Goal: Task Accomplishment & Management: Use online tool/utility

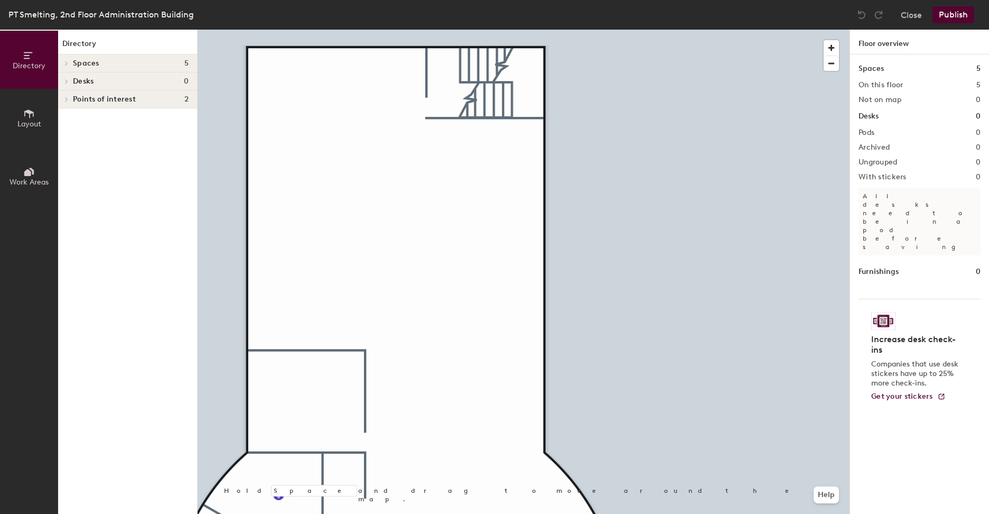
click at [38, 122] on span "Layout" at bounding box center [29, 123] width 24 height 9
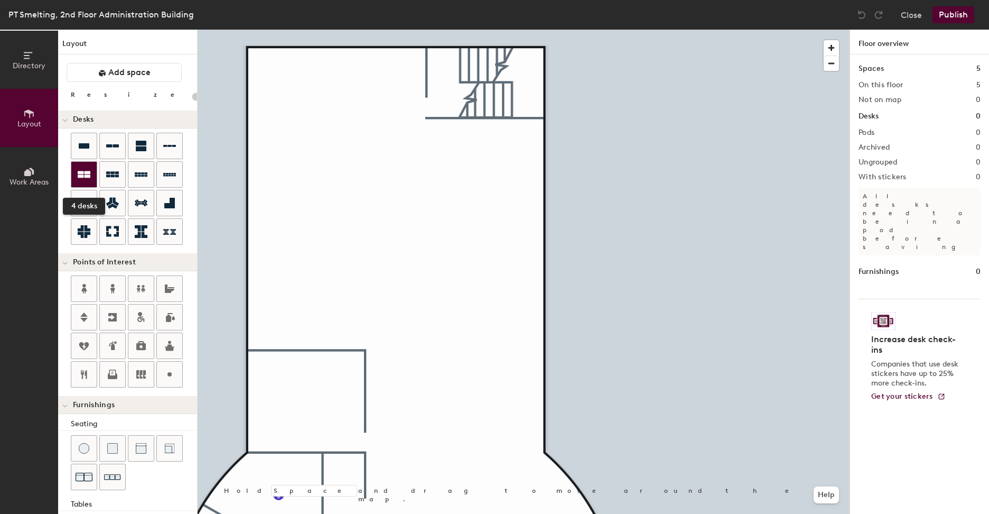
click at [90, 176] on icon at bounding box center [84, 174] width 13 height 7
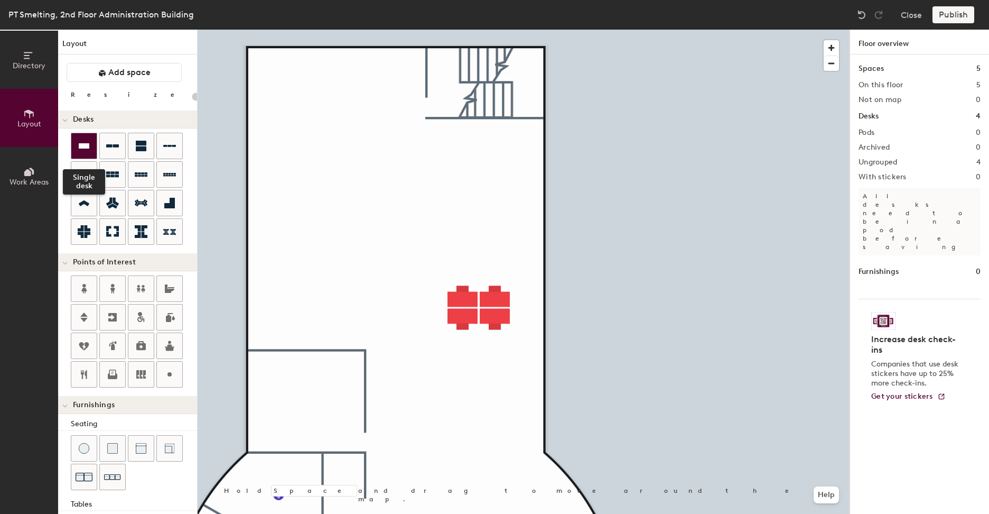
click at [81, 151] on icon at bounding box center [84, 145] width 13 height 13
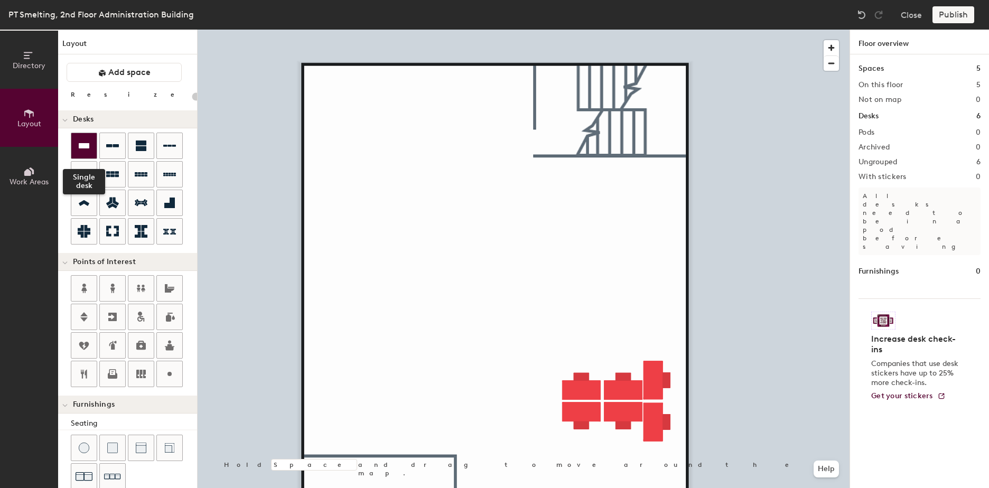
click at [76, 136] on div at bounding box center [83, 145] width 25 height 25
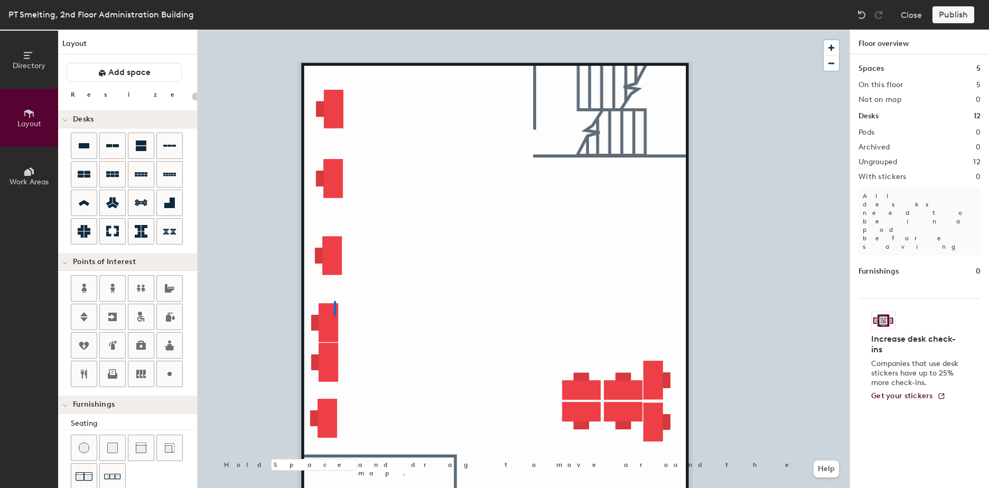
click at [334, 30] on div at bounding box center [524, 30] width 652 height 0
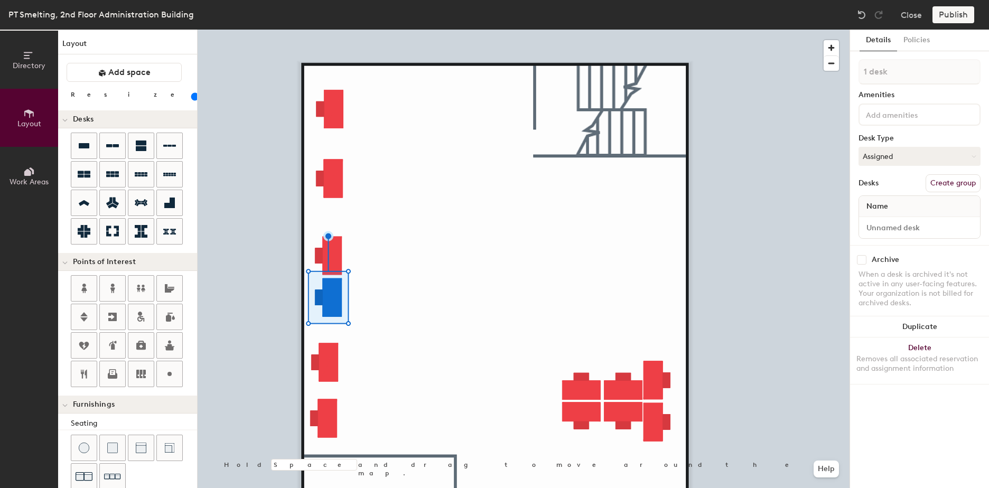
click at [394, 30] on div at bounding box center [524, 30] width 652 height 0
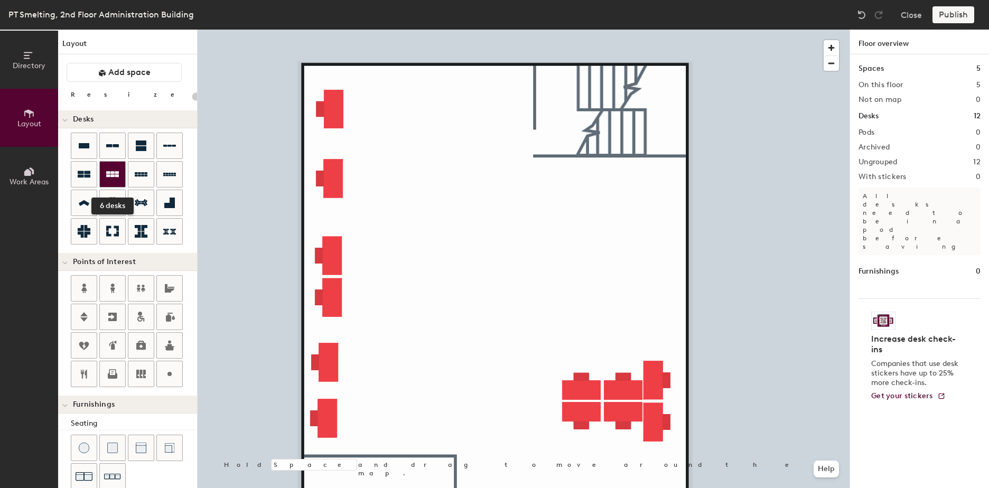
click at [119, 178] on div at bounding box center [112, 174] width 25 height 25
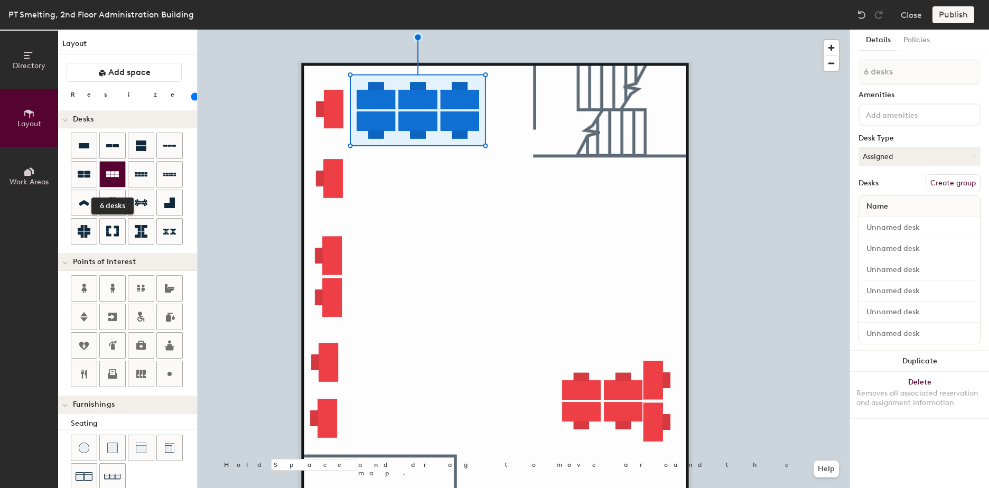
click at [120, 179] on div at bounding box center [112, 174] width 25 height 25
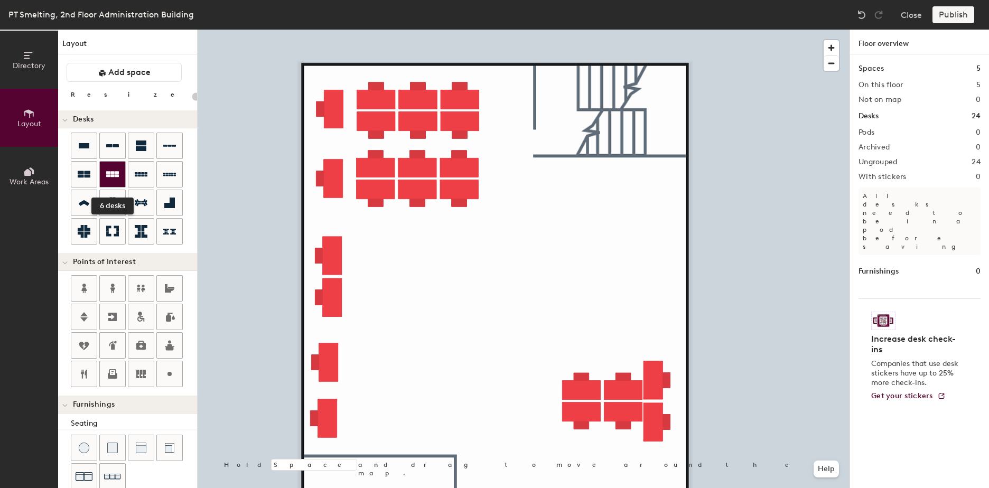
click at [109, 174] on icon at bounding box center [112, 174] width 13 height 6
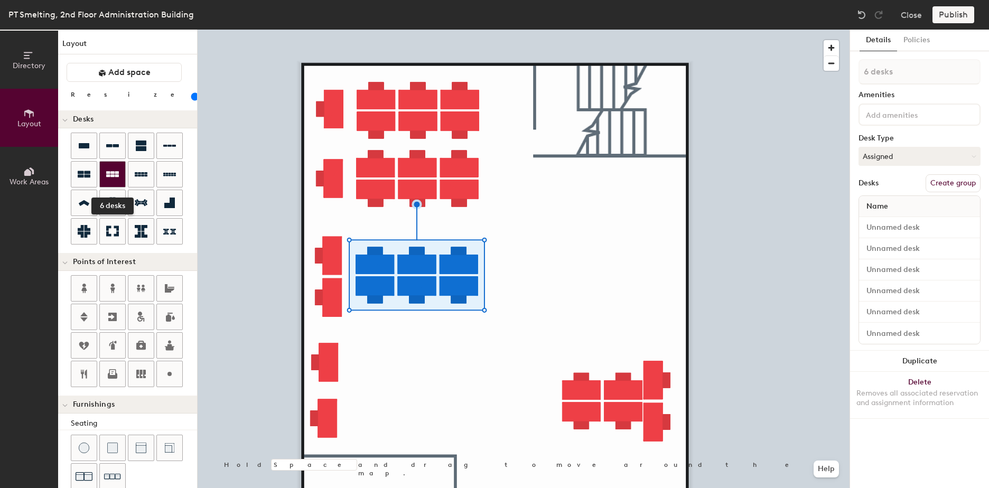
click at [117, 184] on div at bounding box center [112, 174] width 25 height 25
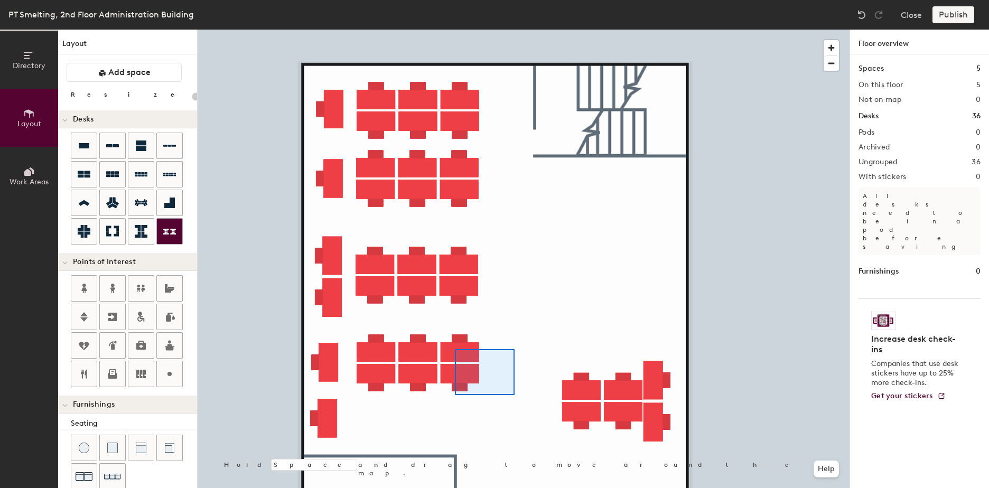
click at [455, 30] on div at bounding box center [524, 30] width 652 height 0
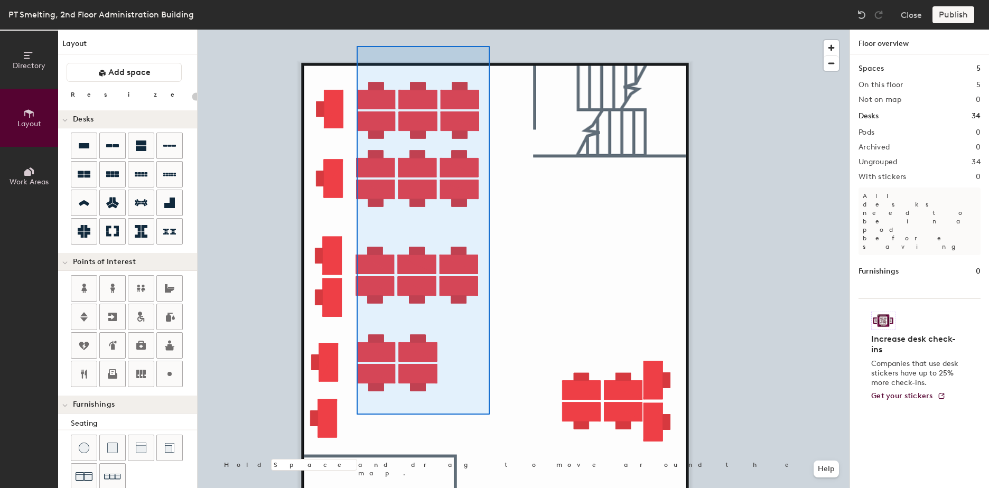
type input "100"
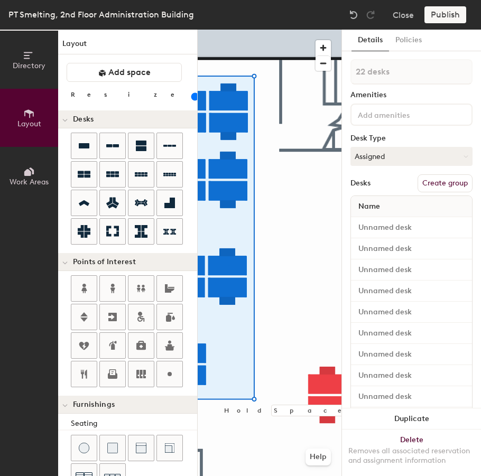
click at [24, 108] on icon at bounding box center [29, 114] width 12 height 12
click at [348, 309] on div "Directory Layout Work Areas Layout Add space Resize Desks Points of Interest Fu…" at bounding box center [240, 253] width 481 height 446
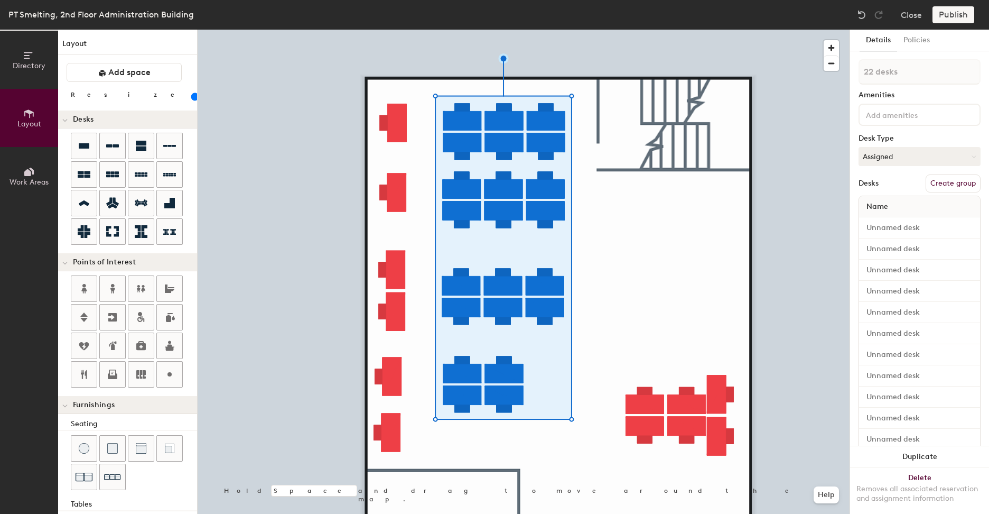
click at [674, 30] on div at bounding box center [524, 30] width 652 height 0
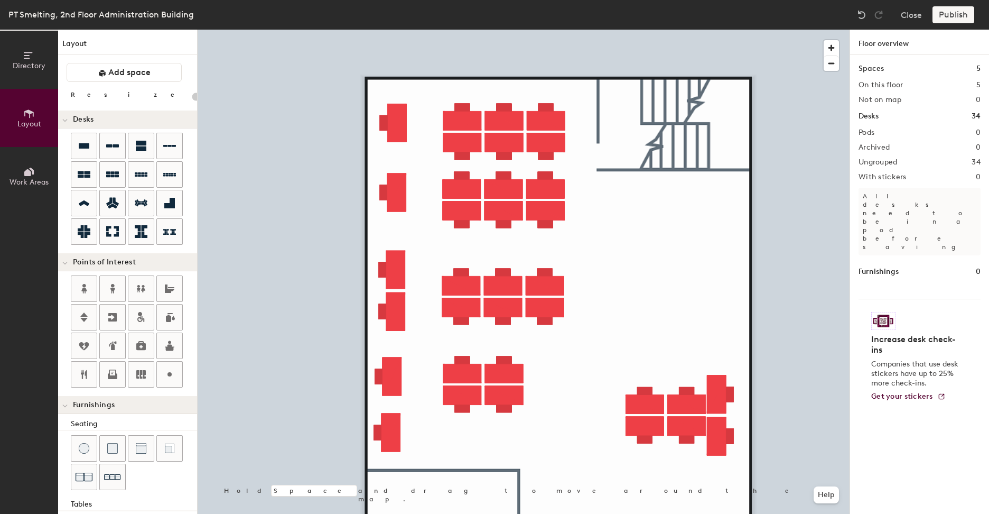
type input "100"
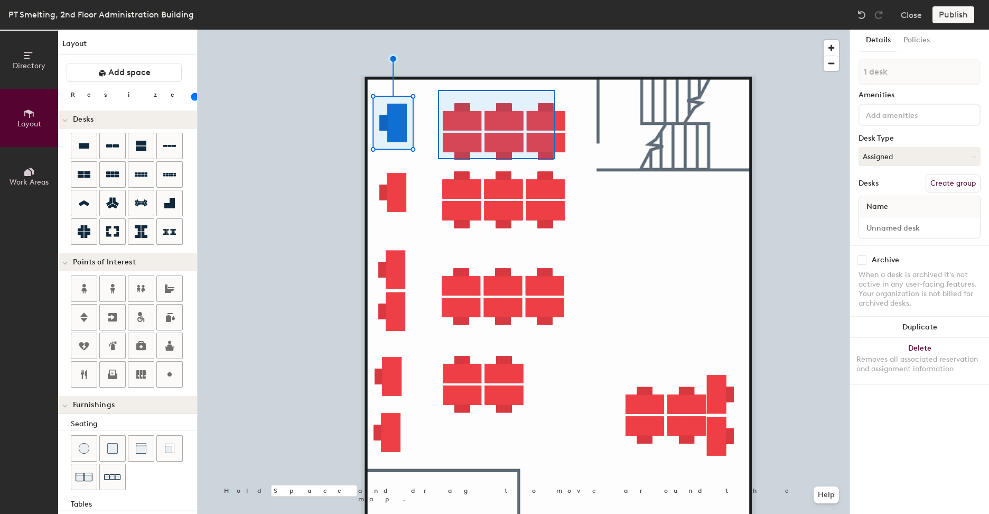
type input "6 desks"
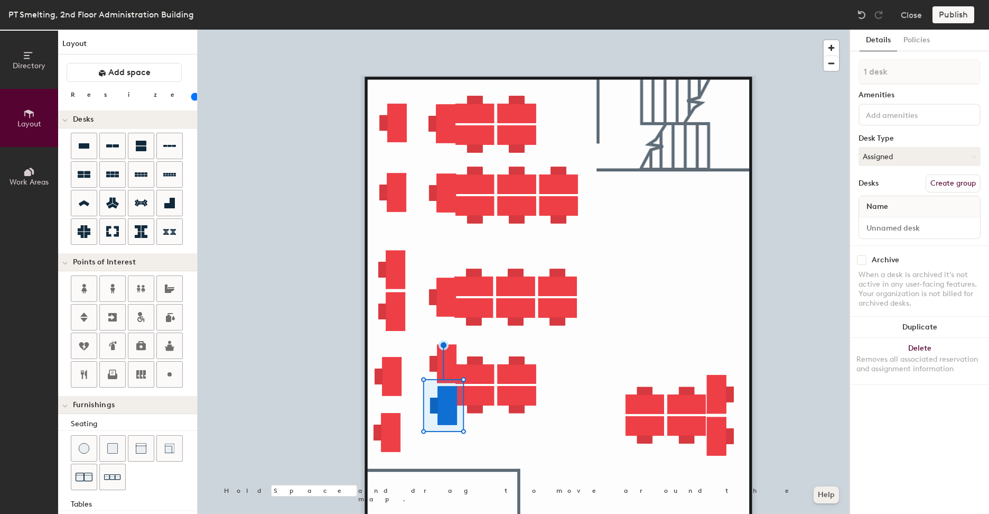
click at [593, 30] on div at bounding box center [524, 30] width 652 height 0
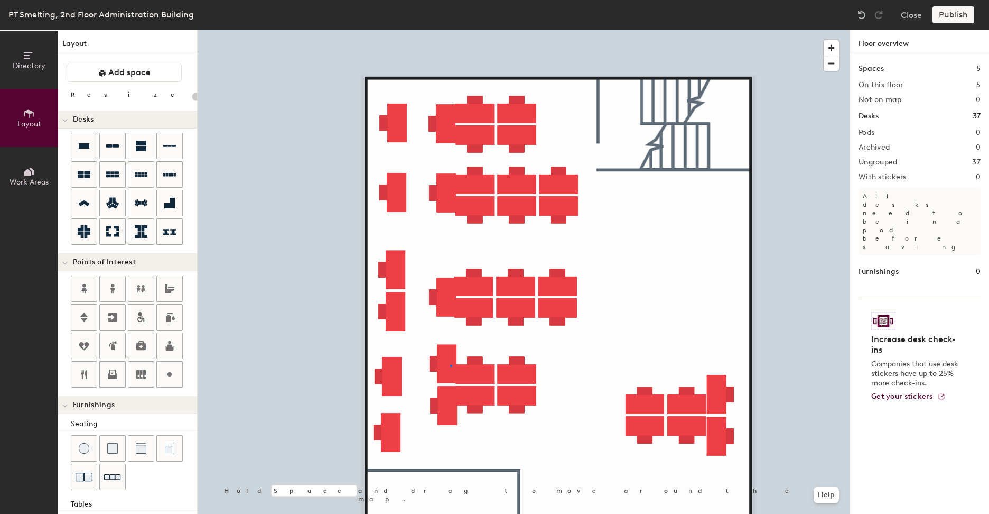
click at [450, 30] on div at bounding box center [524, 30] width 652 height 0
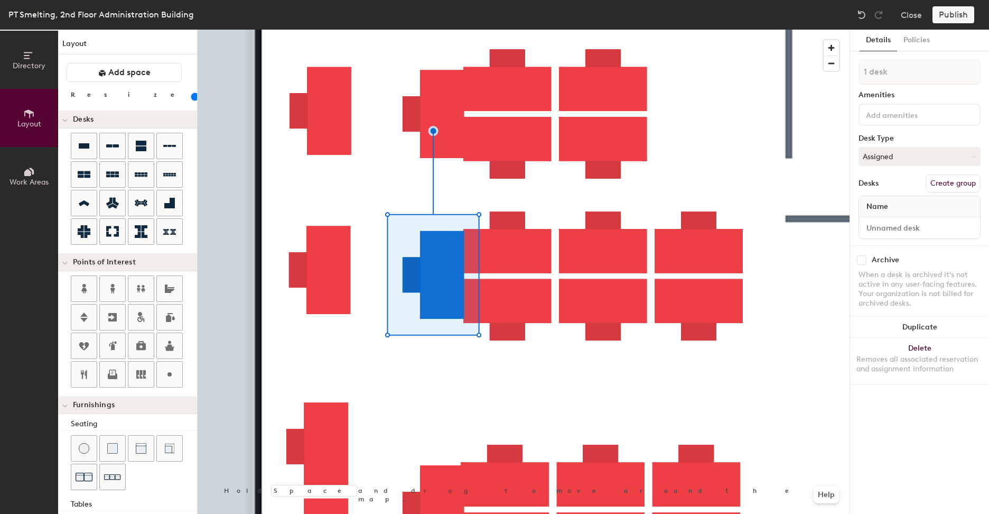
click at [505, 30] on div at bounding box center [524, 30] width 652 height 0
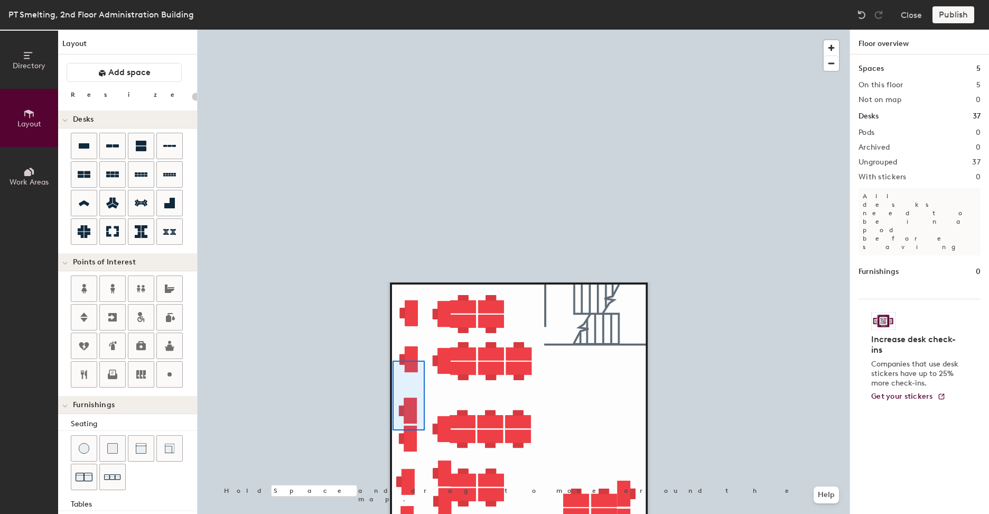
click at [391, 30] on div at bounding box center [524, 30] width 652 height 0
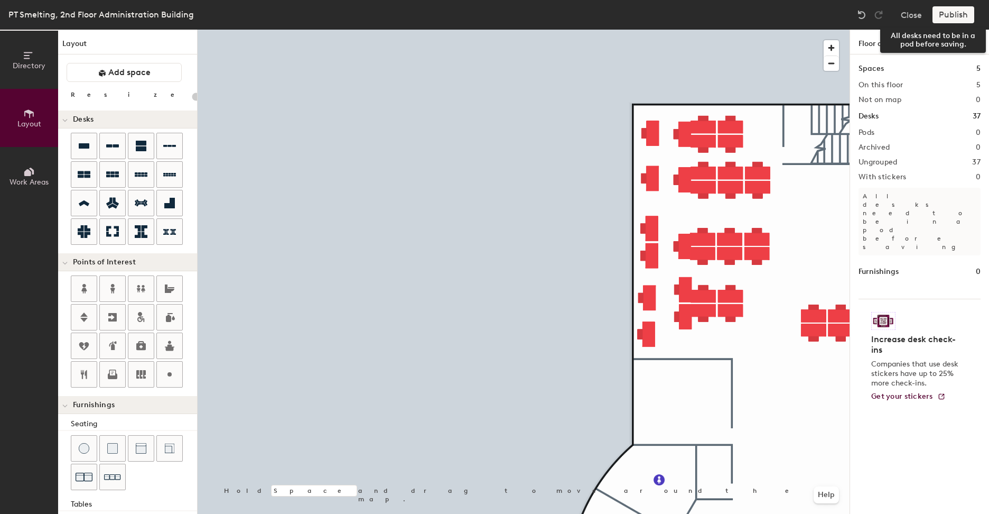
click at [954, 16] on div "Publish" at bounding box center [956, 14] width 48 height 17
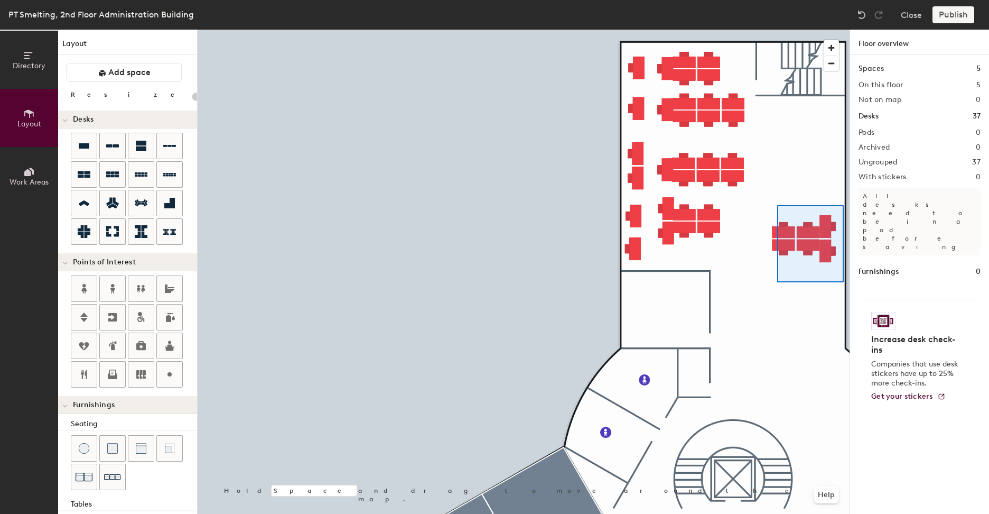
click at [777, 30] on div at bounding box center [524, 30] width 652 height 0
type input "100"
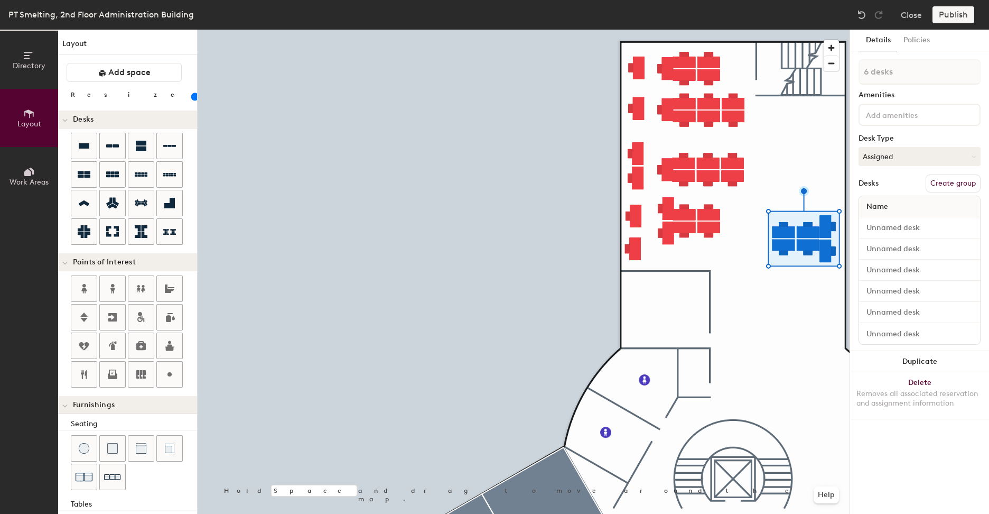
click at [964, 181] on button "Create group" at bounding box center [953, 183] width 55 height 18
click at [826, 71] on div "Directory Layout Work Areas Layout Add space Resize Desks Points of Interest Fu…" at bounding box center [494, 272] width 989 height 484
type input "IT"
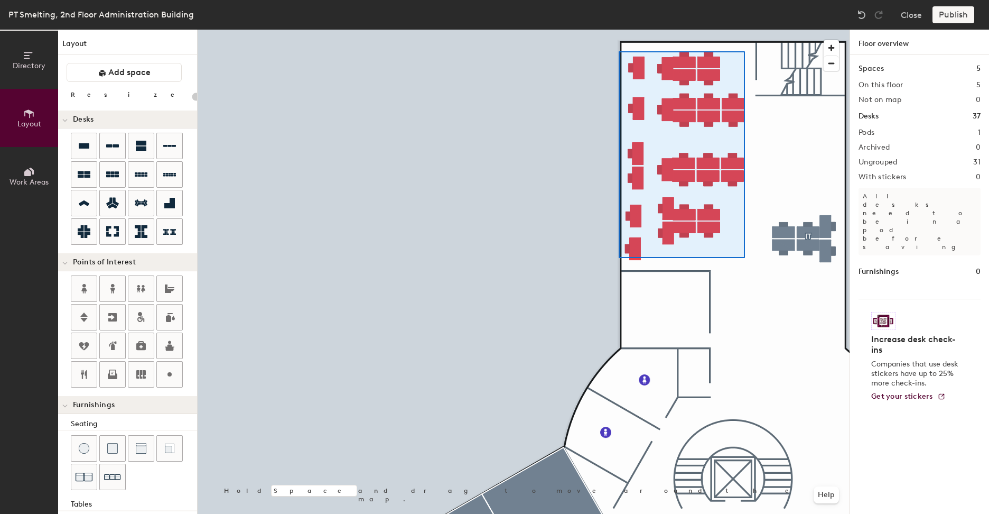
drag, startPoint x: 910, startPoint y: 71, endPoint x: 853, endPoint y: 153, distance: 99.5
click at [619, 30] on div at bounding box center [524, 30] width 652 height 0
type input "100"
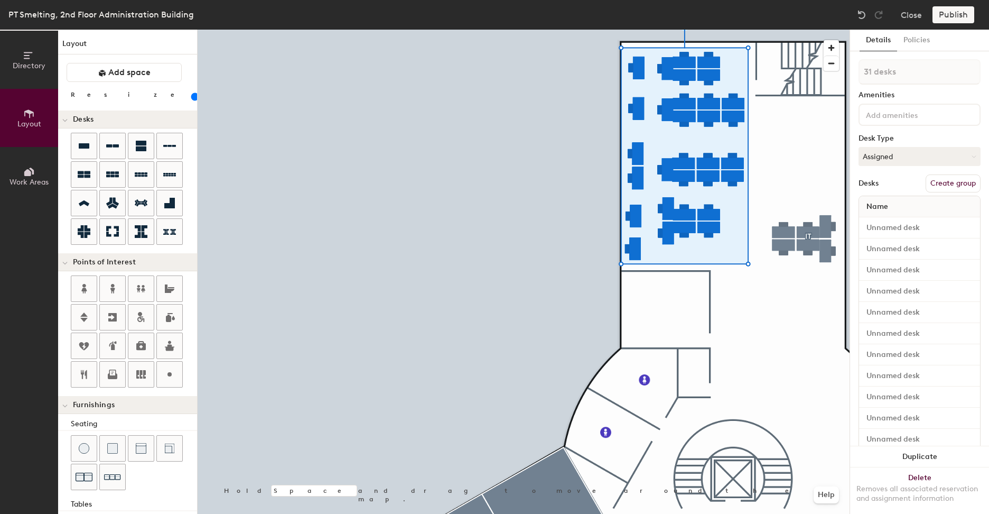
click at [945, 187] on button "Create group" at bounding box center [953, 183] width 55 height 18
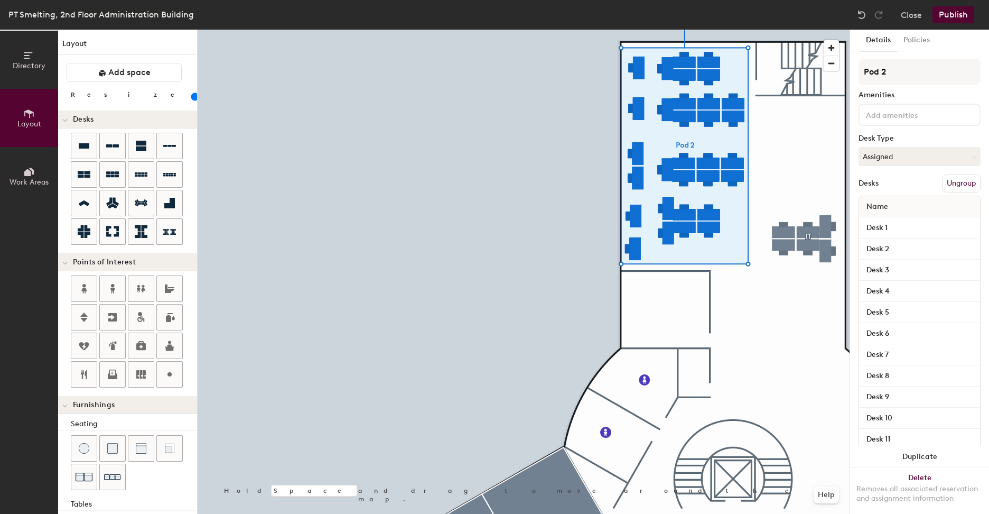
click at [836, 71] on div "Directory Layout Work Areas Layout Add space Resize Desks Points of Interest Fu…" at bounding box center [494, 272] width 989 height 484
type input "Maintenance"
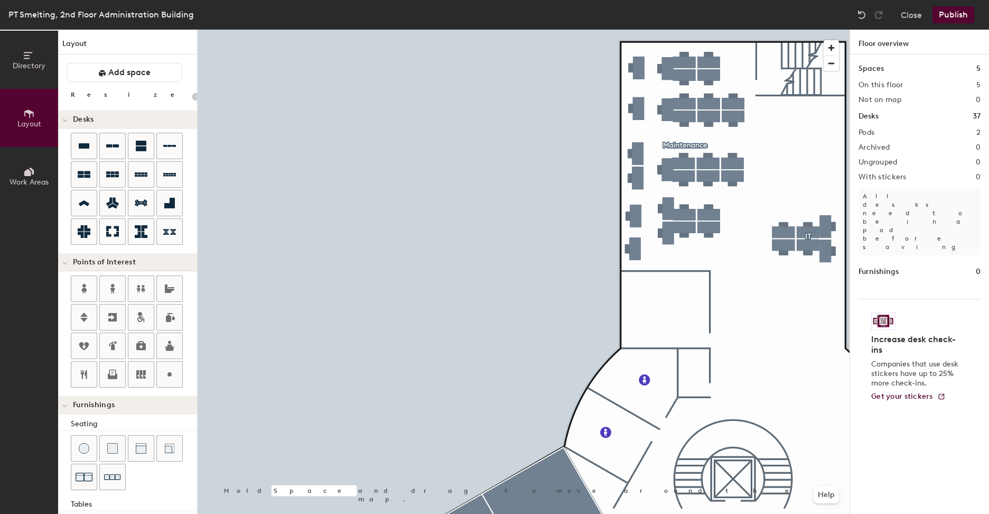
click at [949, 14] on button "Publish" at bounding box center [953, 14] width 42 height 17
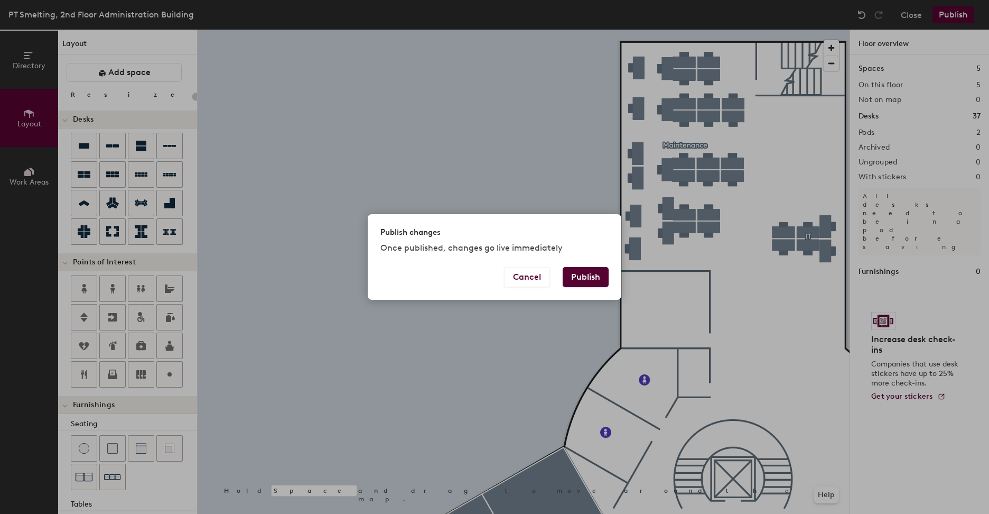
click at [592, 280] on button "Publish" at bounding box center [586, 277] width 46 height 20
type input "20"
